Goal: Use online tool/utility: Utilize a website feature to perform a specific function

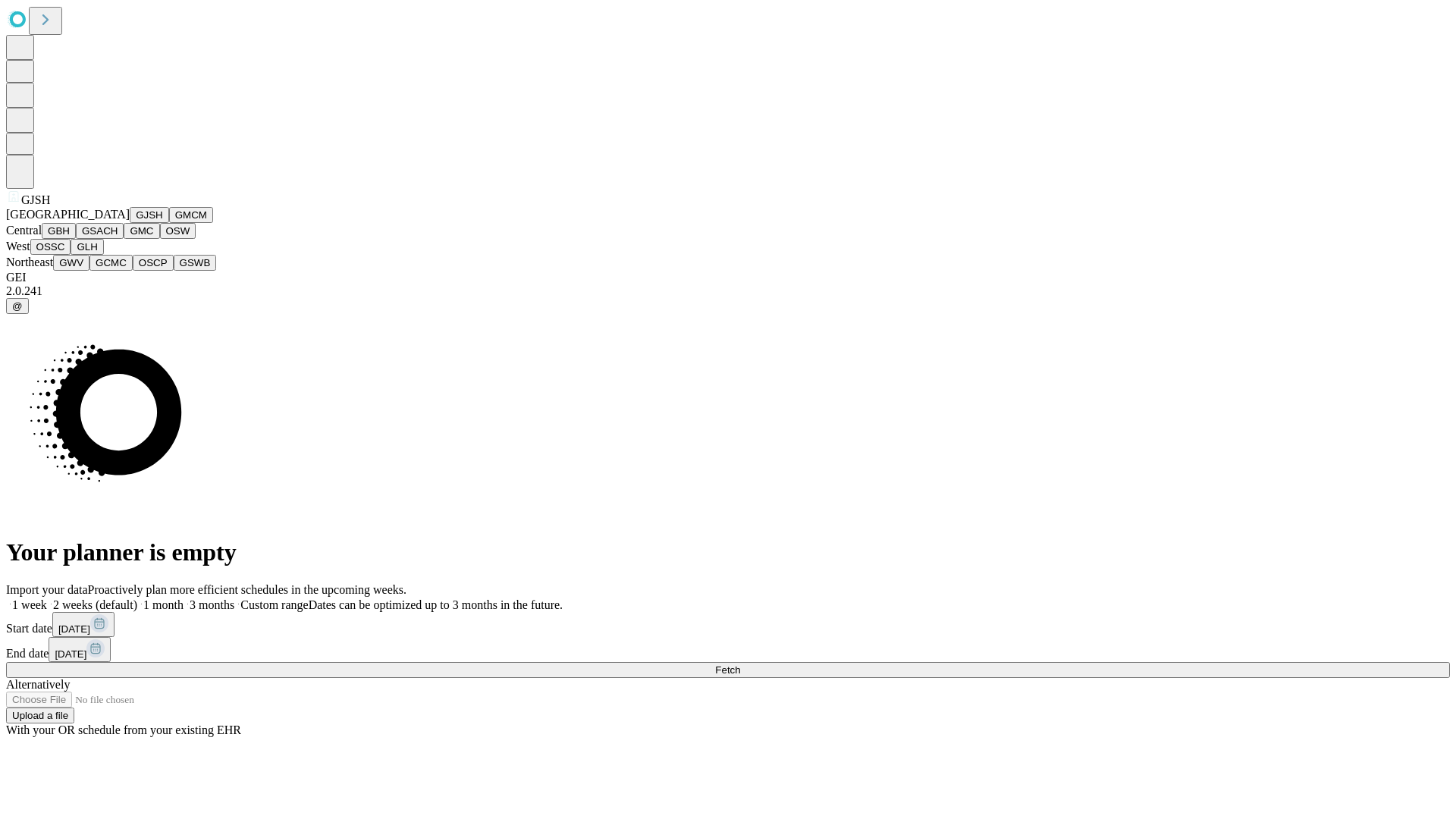
click at [130, 223] on button "GJSH" at bounding box center [149, 215] width 39 height 16
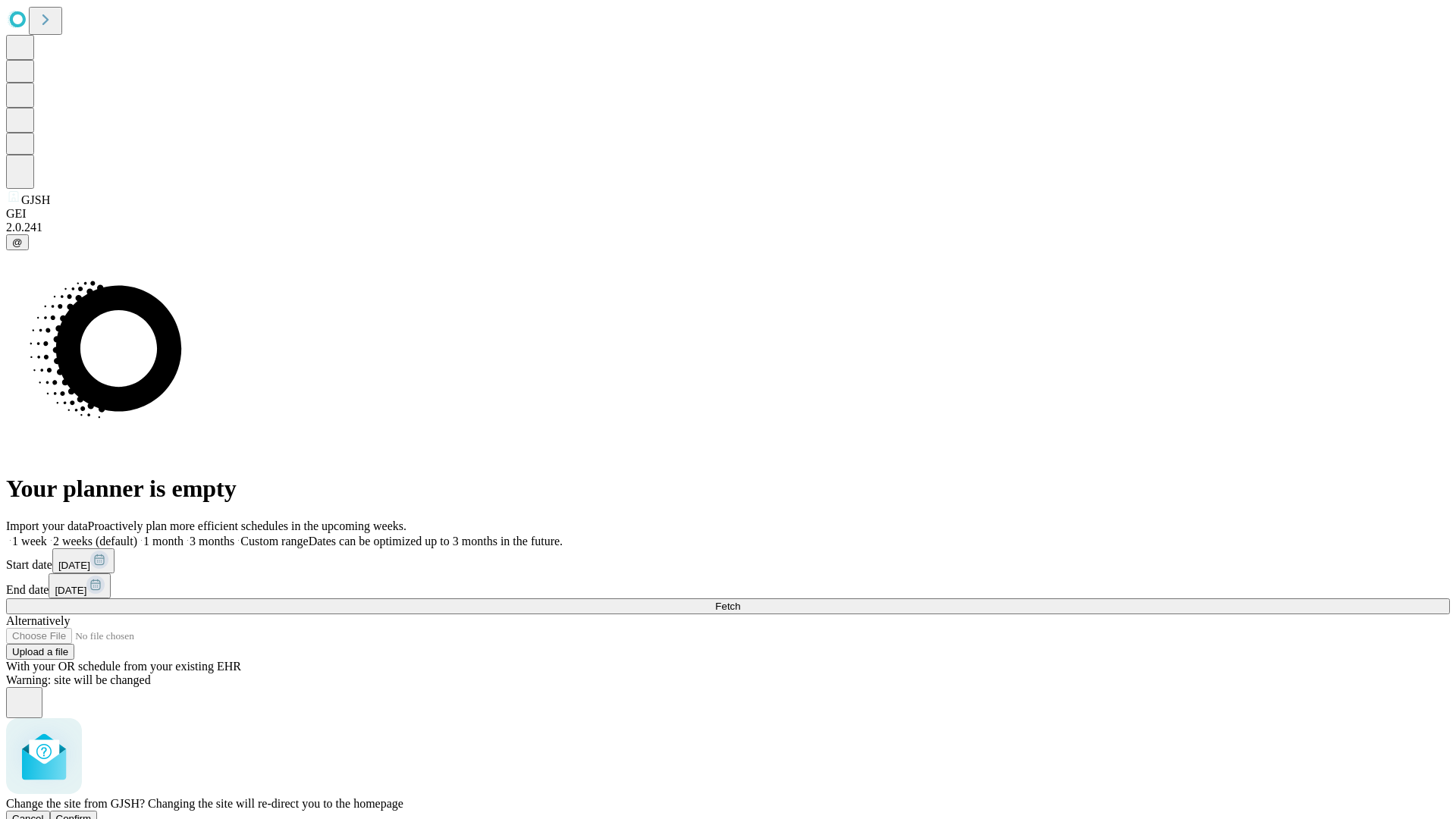
click at [92, 813] on span "Confirm" at bounding box center [74, 818] width 35 height 12
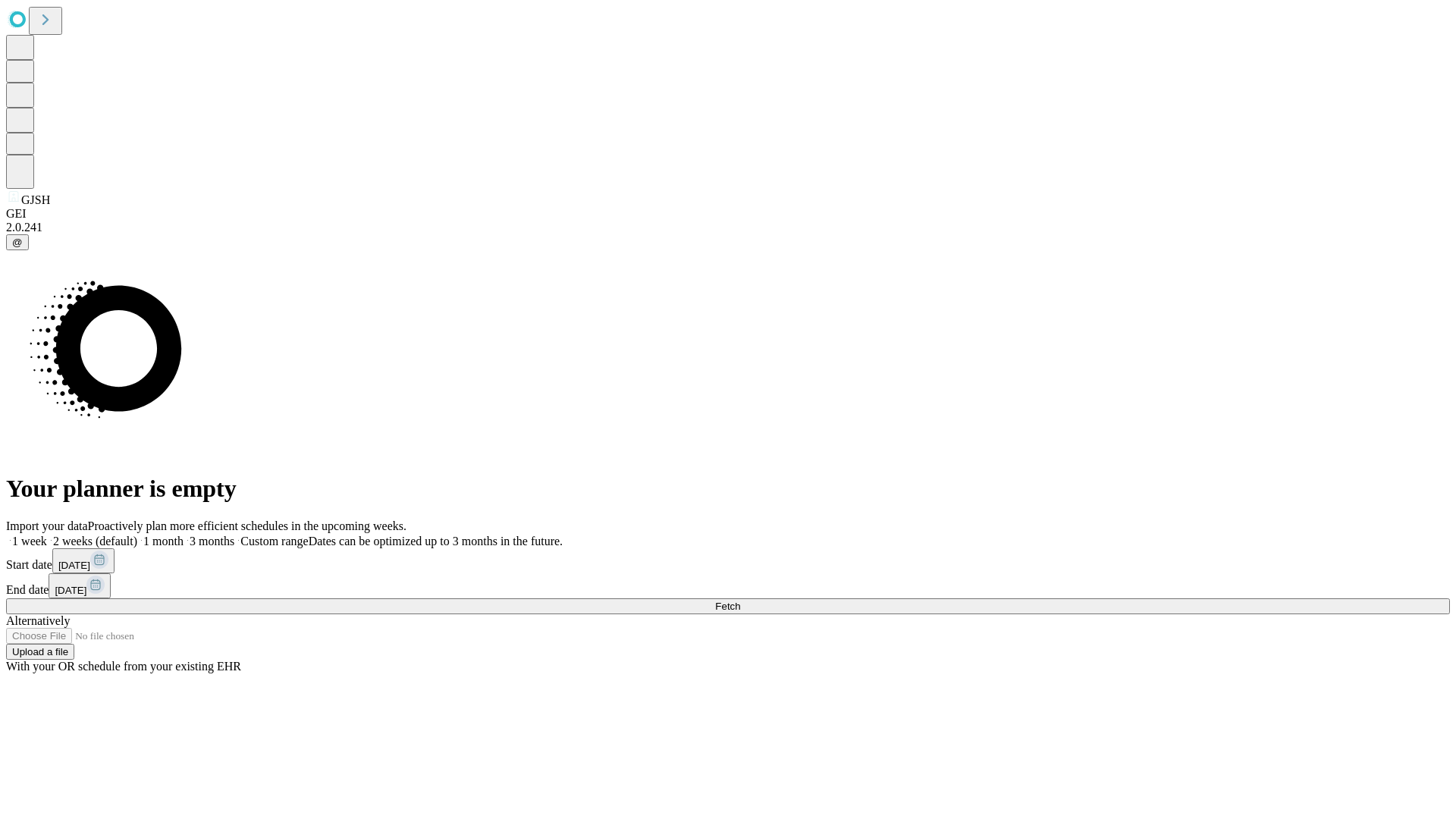
click at [137, 534] on label "2 weeks (default)" at bounding box center [92, 541] width 91 height 13
click at [740, 600] on span "Fetch" at bounding box center [727, 606] width 25 height 12
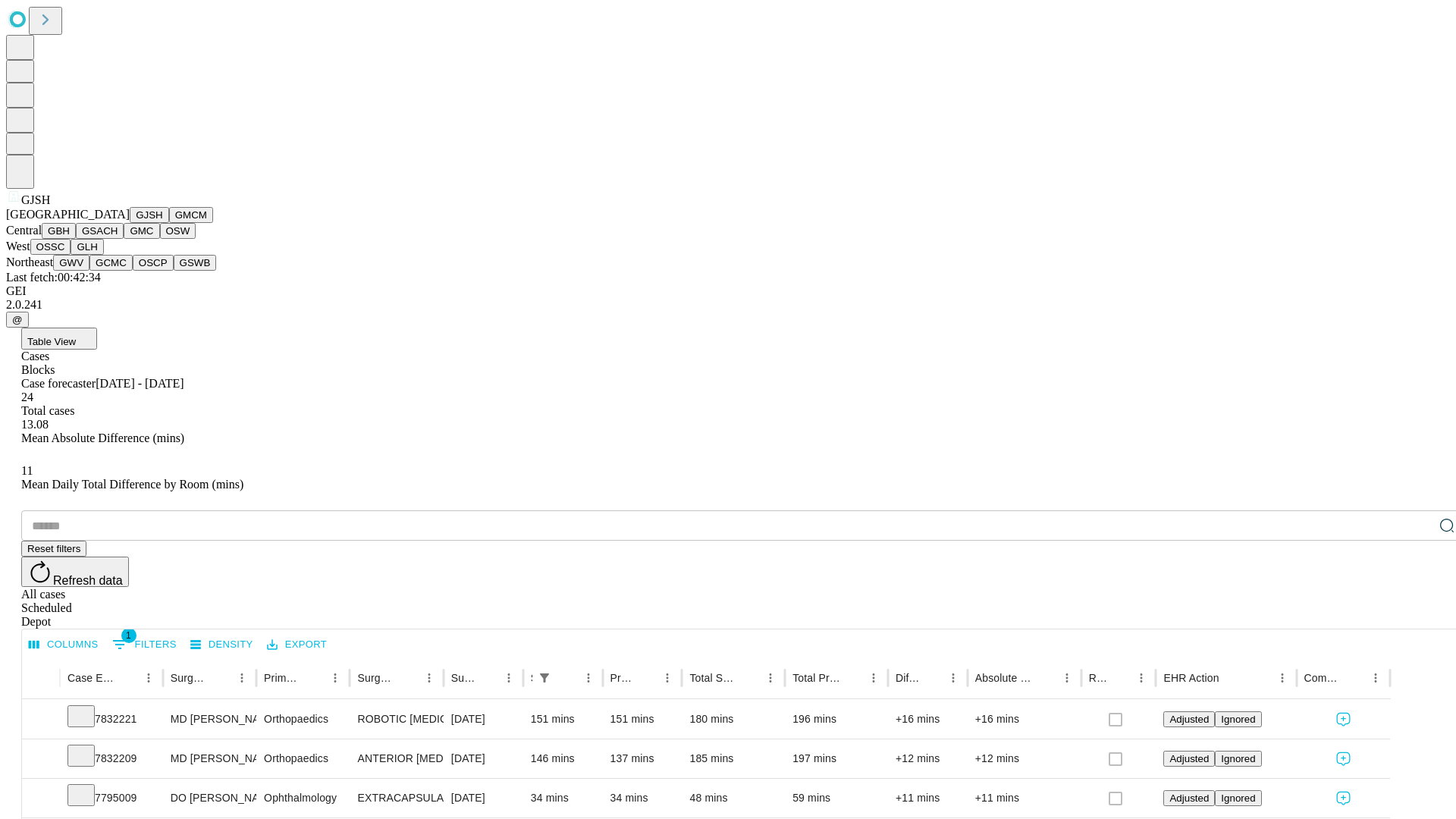
click at [169, 223] on button "GMCM" at bounding box center [190, 215] width 44 height 16
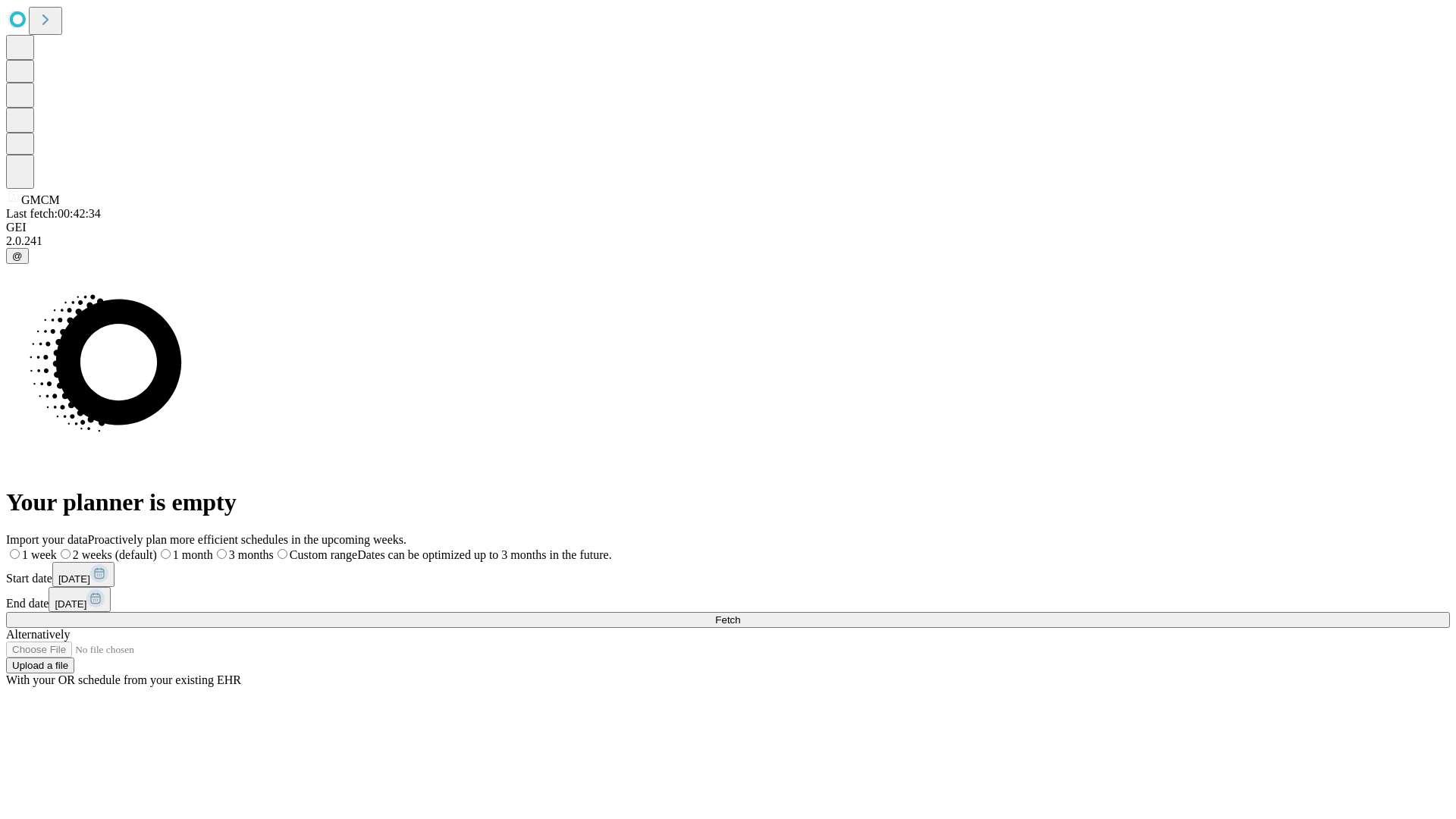
click at [740, 614] on span "Fetch" at bounding box center [727, 620] width 25 height 12
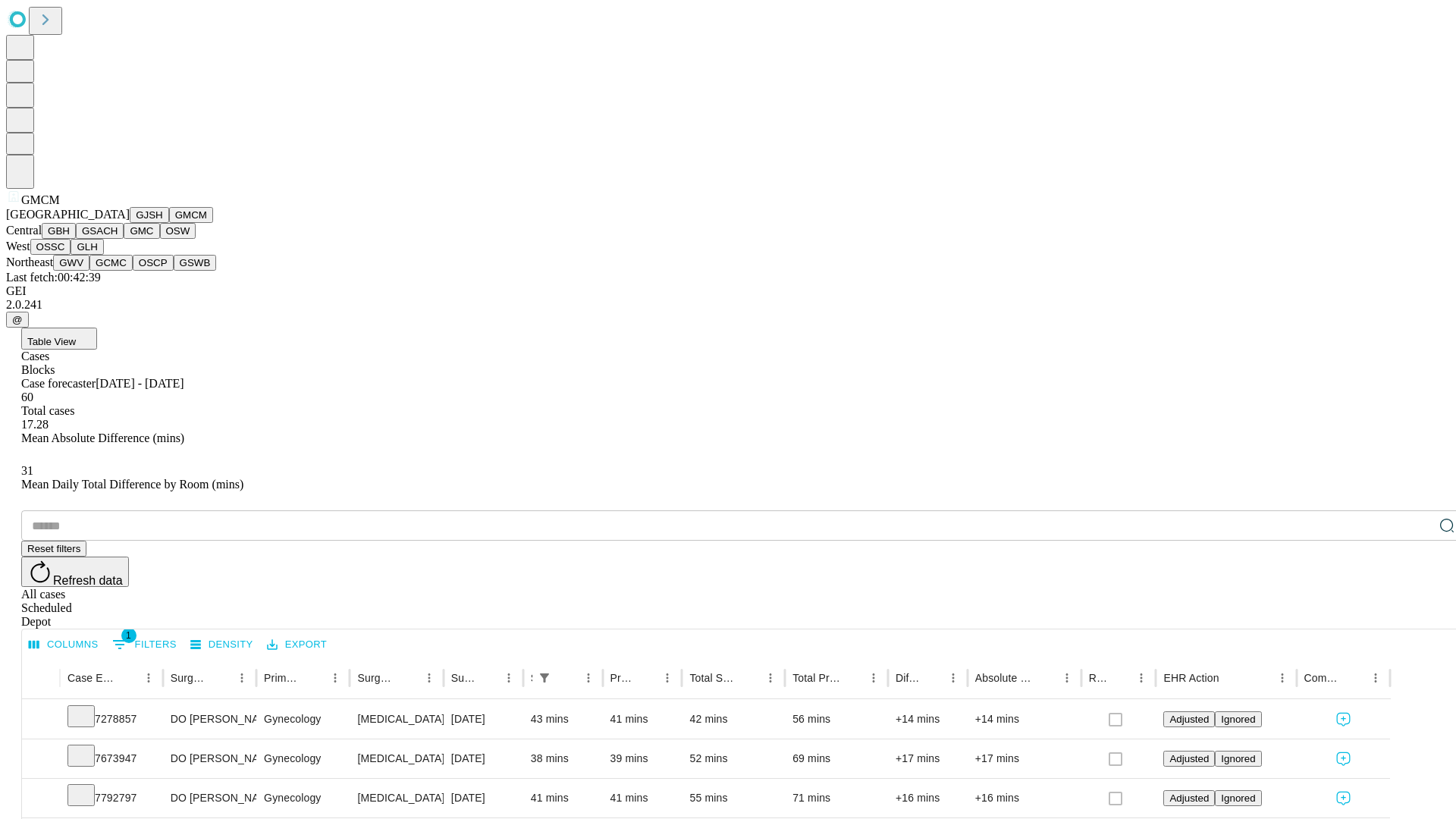
click at [76, 238] on button "GBH" at bounding box center [58, 231] width 34 height 16
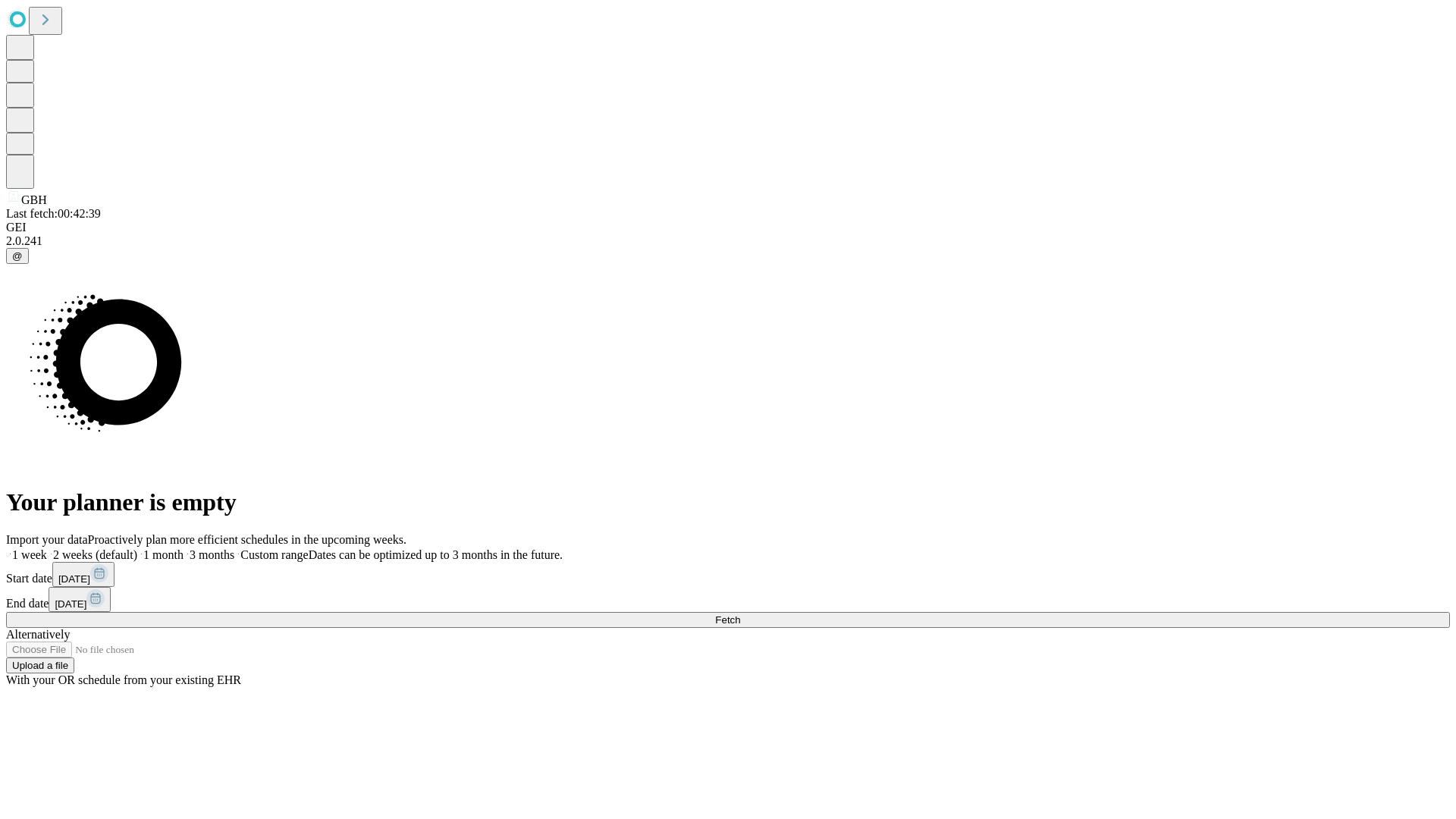
click at [137, 548] on label "2 weeks (default)" at bounding box center [92, 554] width 91 height 13
click at [740, 614] on span "Fetch" at bounding box center [727, 620] width 25 height 12
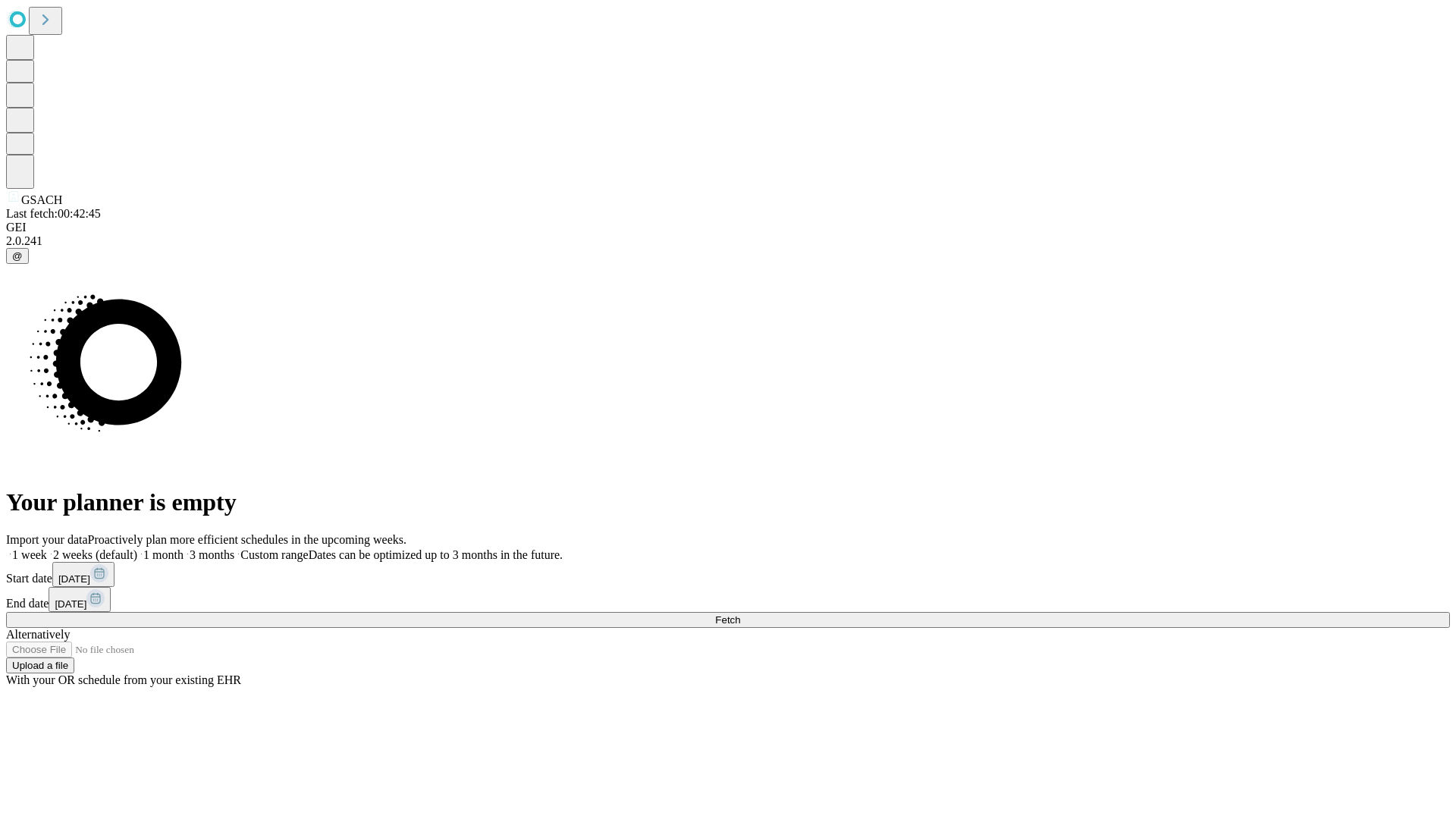
click at [137, 548] on label "2 weeks (default)" at bounding box center [92, 554] width 91 height 13
click at [740, 614] on span "Fetch" at bounding box center [727, 620] width 25 height 12
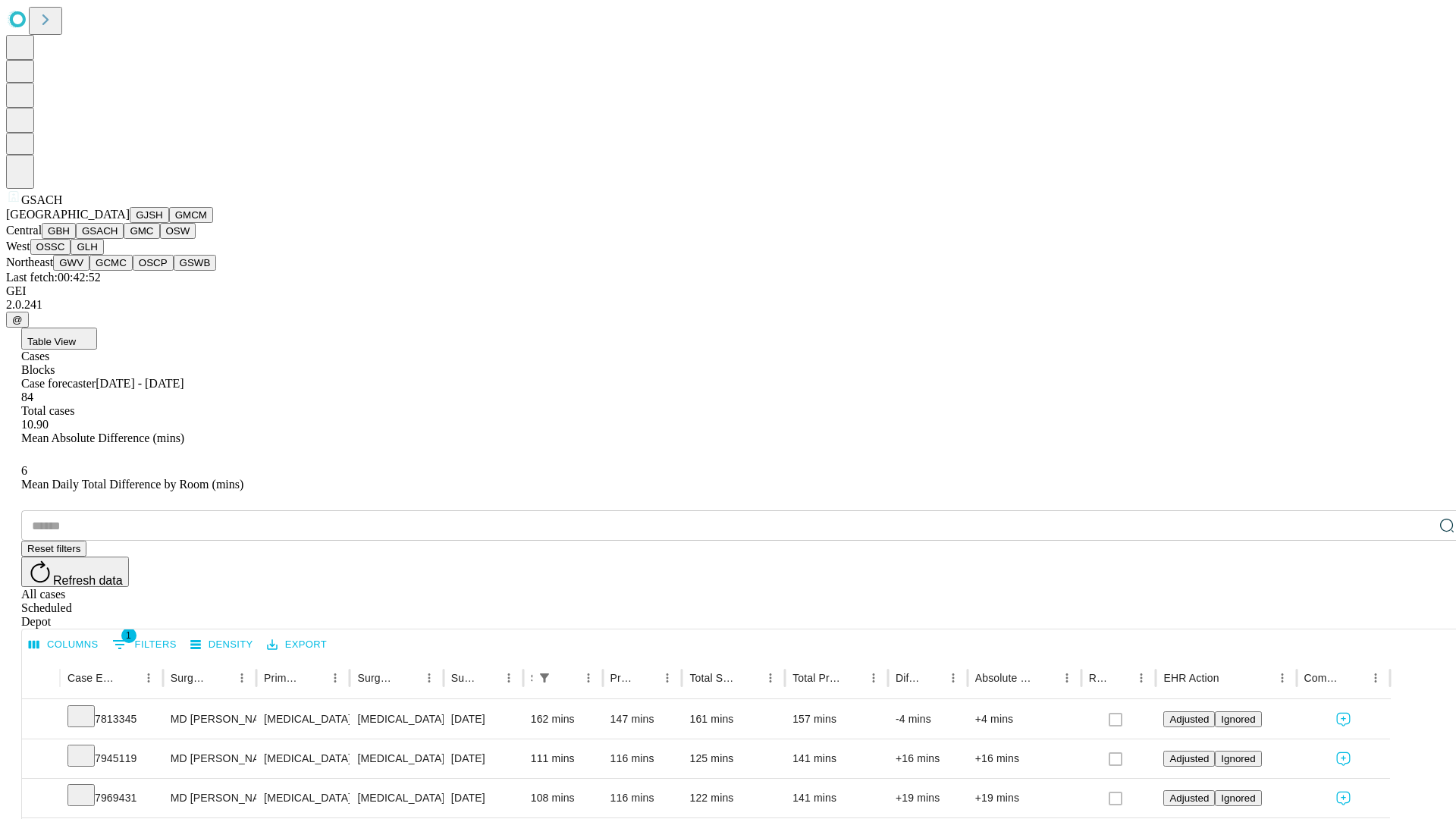
click at [124, 238] on button "GMC" at bounding box center [141, 231] width 35 height 16
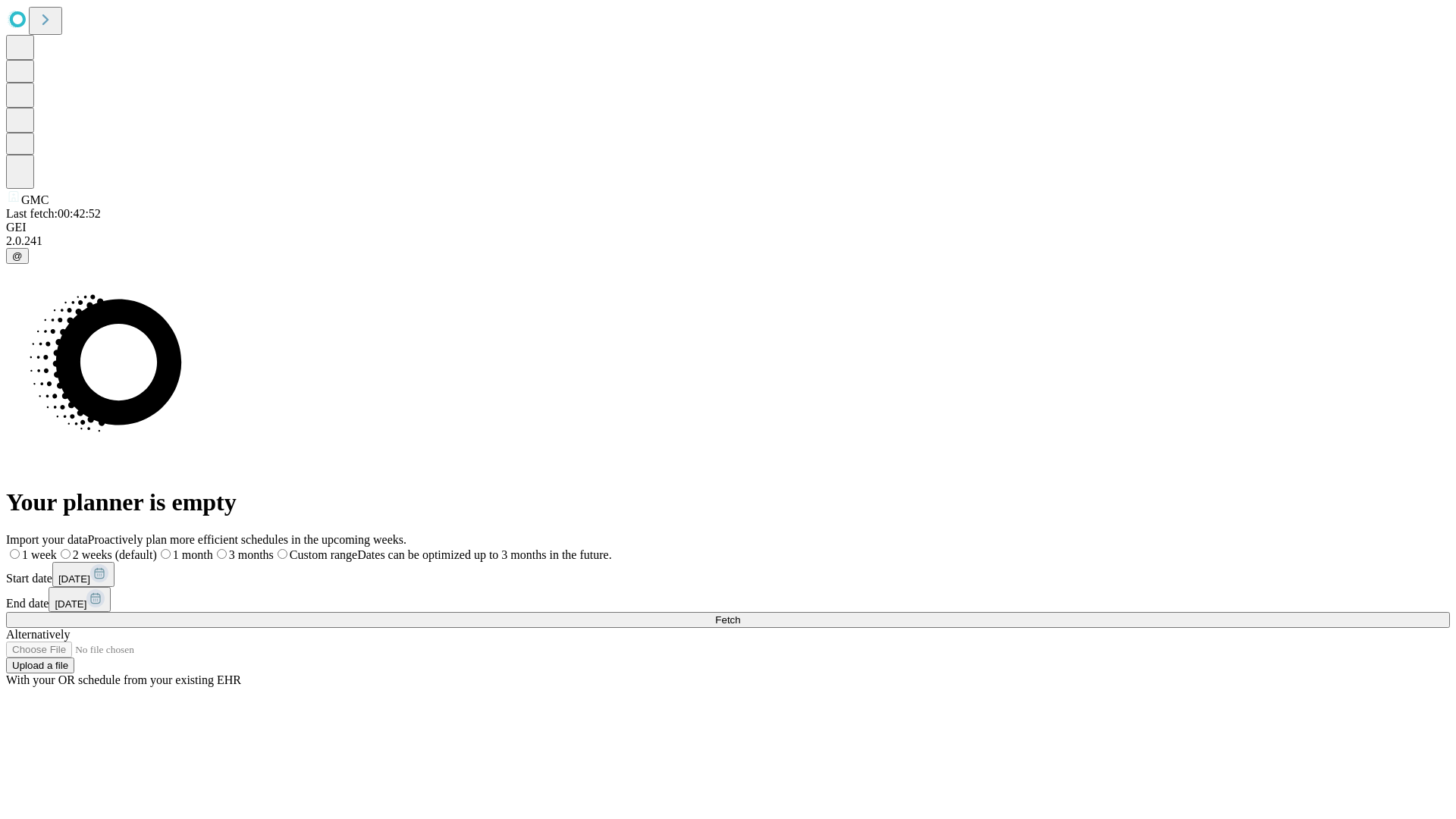
click at [157, 548] on label "2 weeks (default)" at bounding box center [107, 554] width 100 height 13
click at [740, 614] on span "Fetch" at bounding box center [727, 620] width 25 height 12
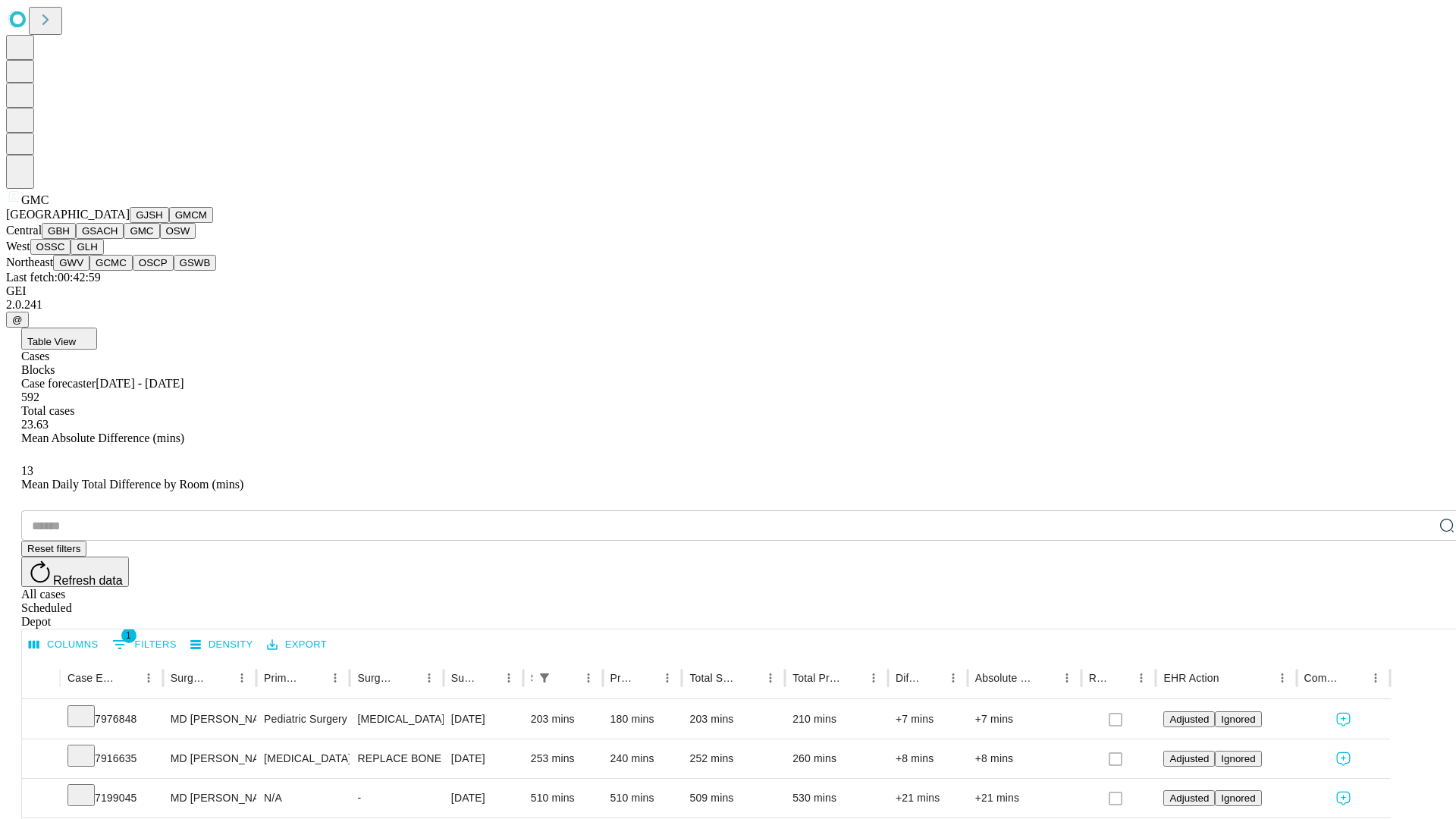
click at [160, 238] on button "OSW" at bounding box center [178, 231] width 36 height 16
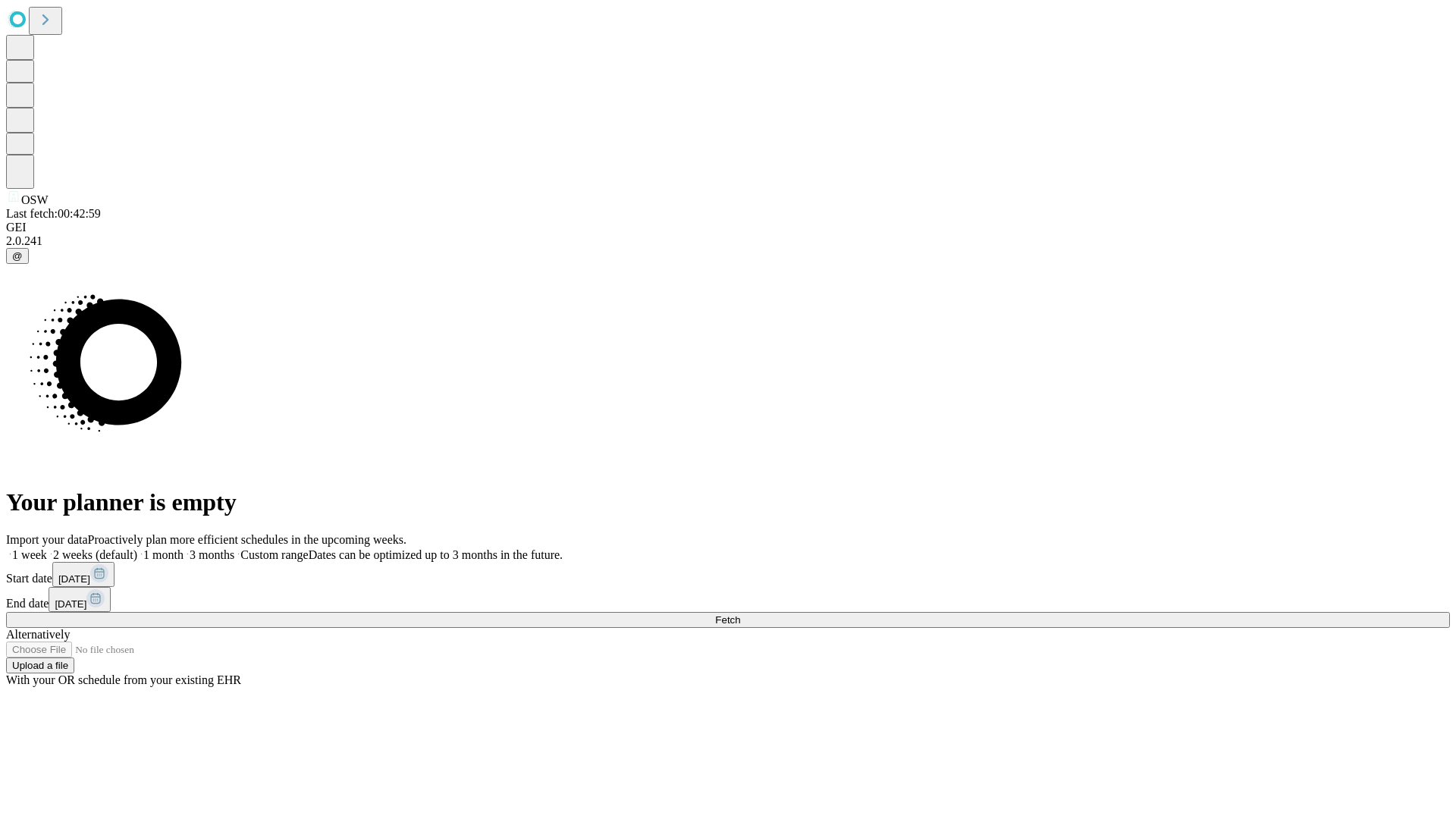
click at [137, 548] on label "2 weeks (default)" at bounding box center [92, 554] width 91 height 13
click at [740, 614] on span "Fetch" at bounding box center [727, 620] width 25 height 12
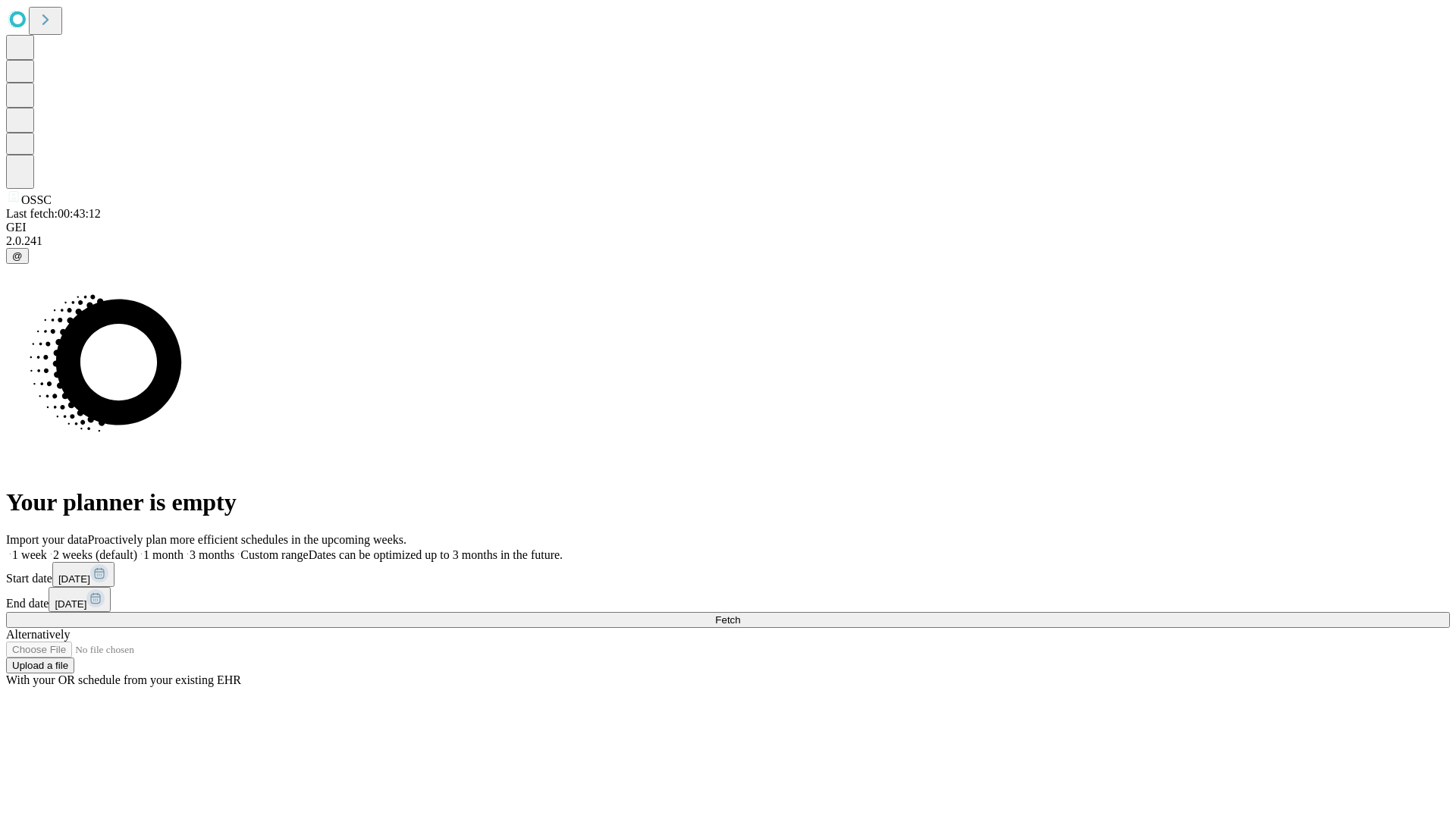
click at [137, 548] on label "2 weeks (default)" at bounding box center [92, 554] width 91 height 13
click at [740, 614] on span "Fetch" at bounding box center [727, 620] width 25 height 12
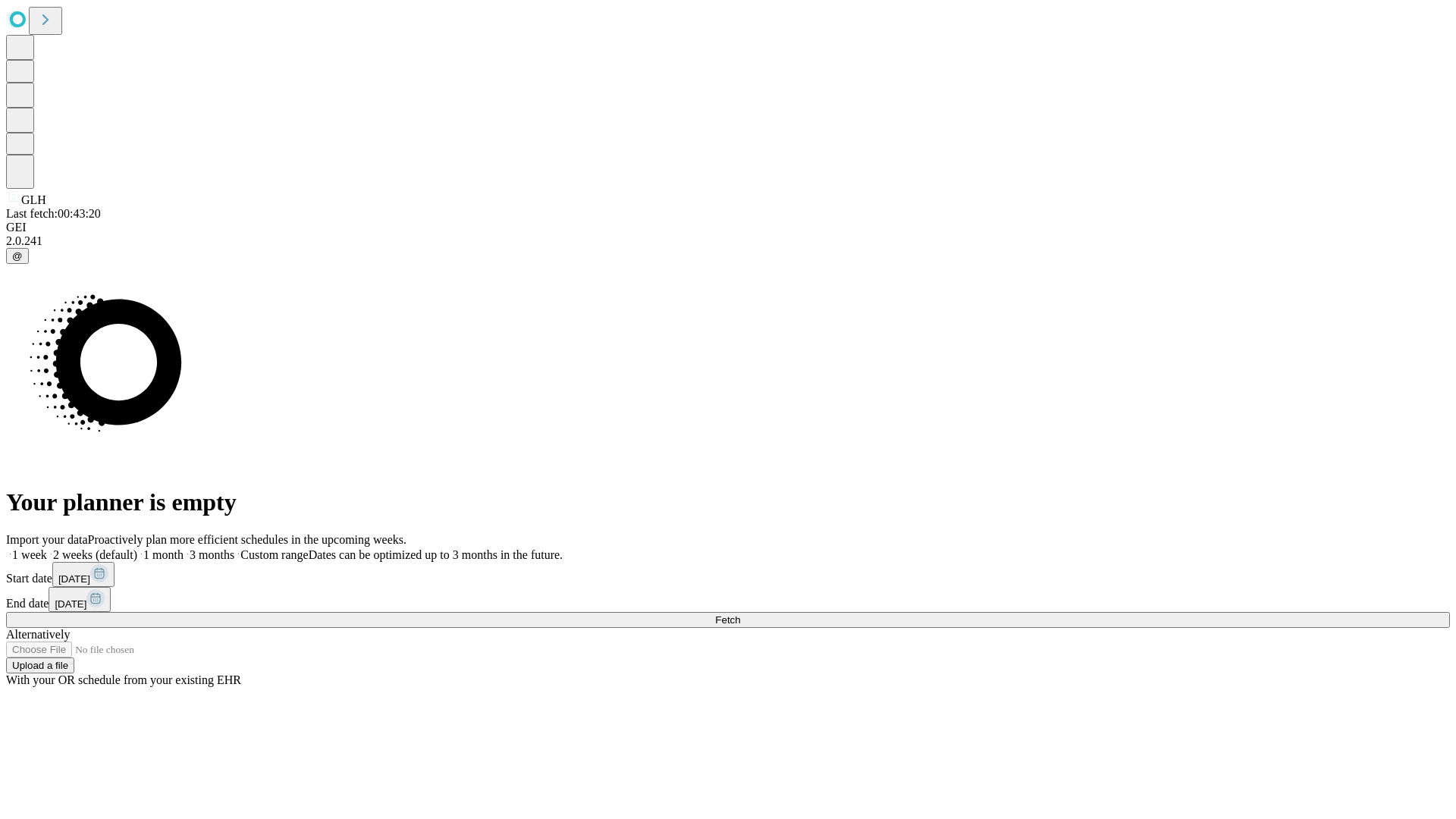
click at [137, 548] on label "2 weeks (default)" at bounding box center [92, 554] width 91 height 13
click at [740, 614] on span "Fetch" at bounding box center [727, 620] width 25 height 12
click at [137, 548] on label "2 weeks (default)" at bounding box center [92, 554] width 91 height 13
click at [740, 614] on span "Fetch" at bounding box center [727, 620] width 25 height 12
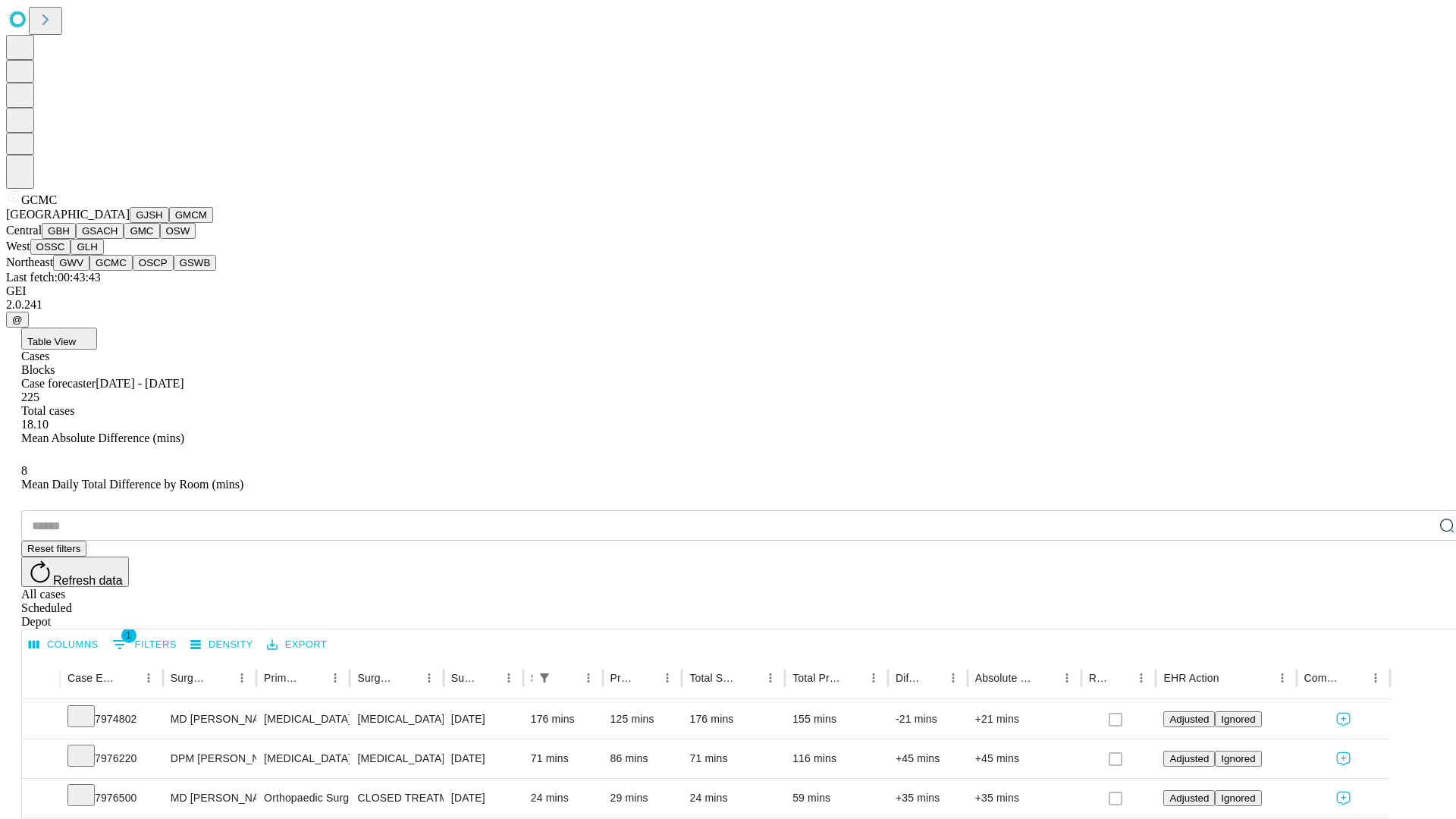
click at [133, 271] on button "OSCP" at bounding box center [153, 262] width 41 height 16
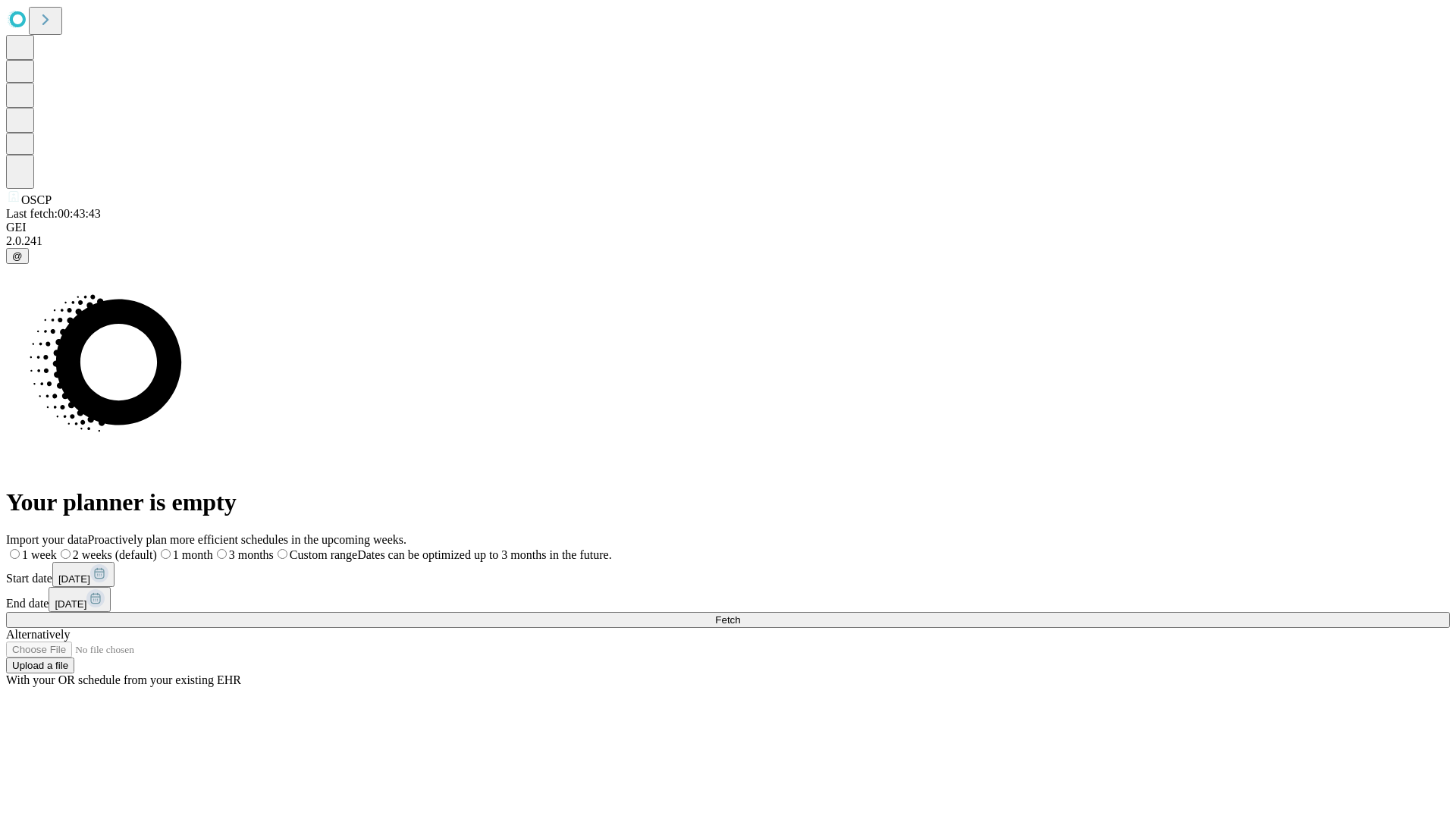
click at [157, 548] on label "2 weeks (default)" at bounding box center [107, 554] width 100 height 13
click at [740, 614] on span "Fetch" at bounding box center [727, 620] width 25 height 12
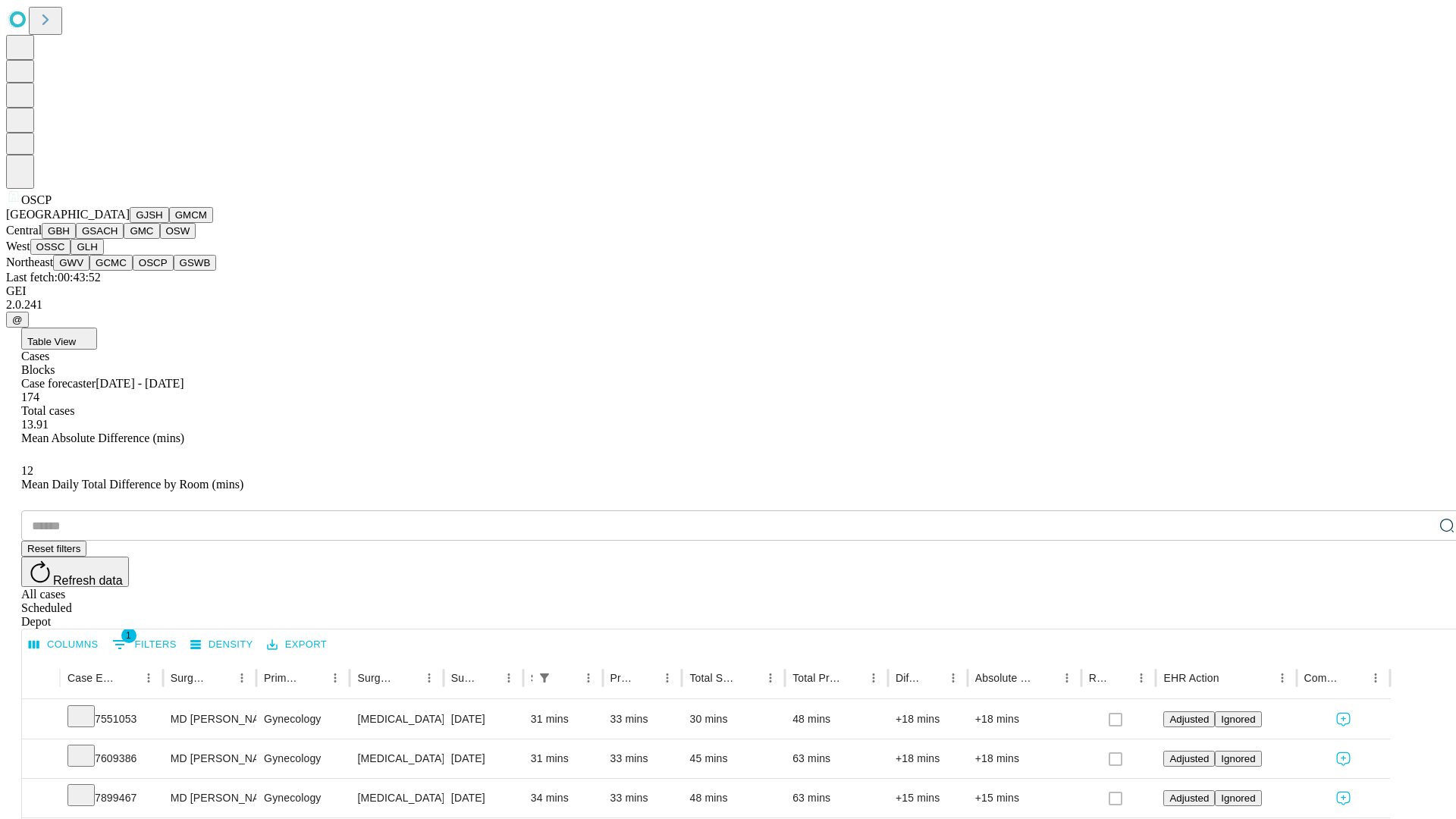
click at [173, 271] on button "GSWB" at bounding box center [195, 262] width 43 height 16
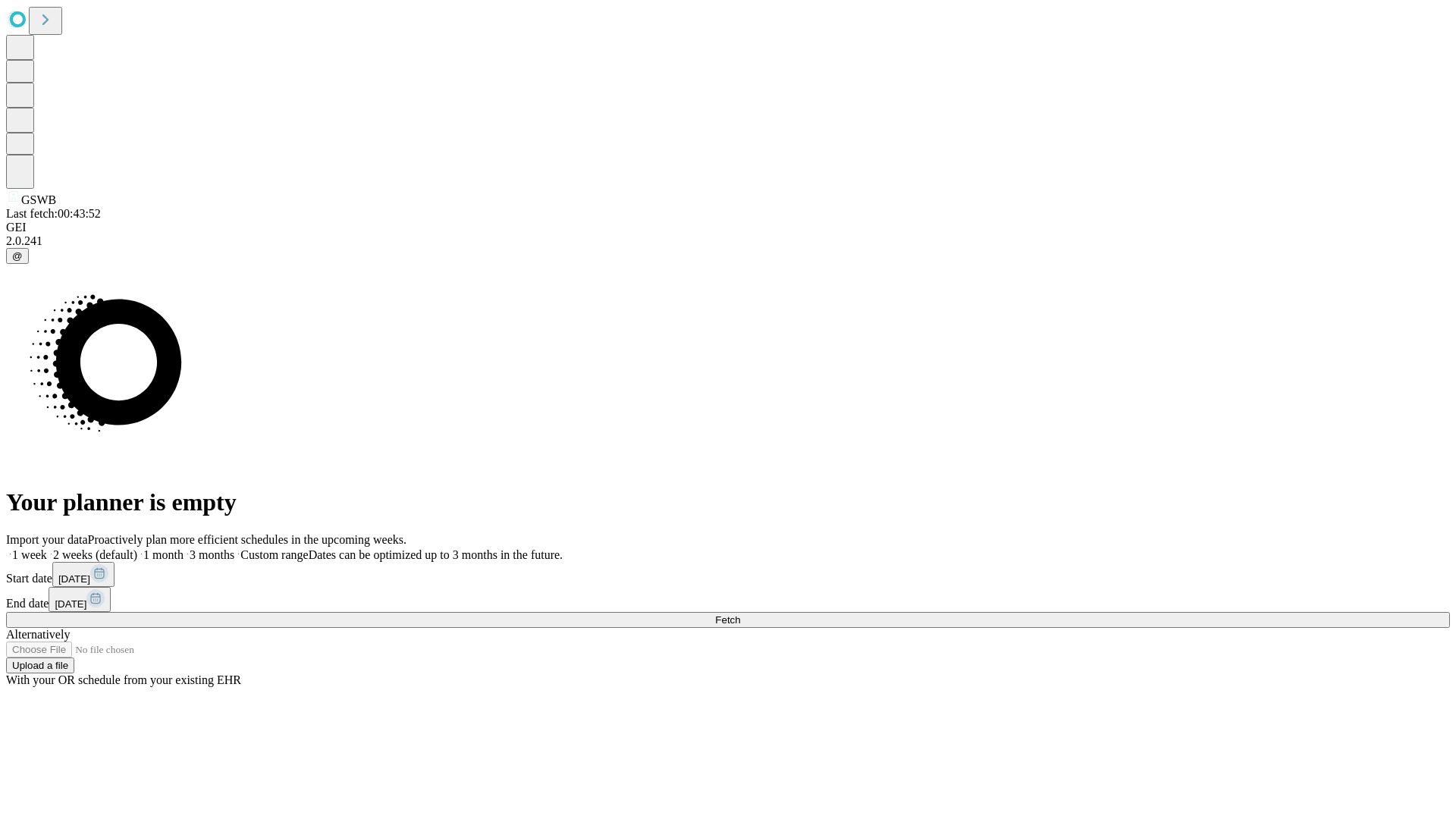
click at [137, 548] on label "2 weeks (default)" at bounding box center [92, 554] width 91 height 13
click at [740, 614] on span "Fetch" at bounding box center [727, 620] width 25 height 12
